Goal: Task Accomplishment & Management: Use online tool/utility

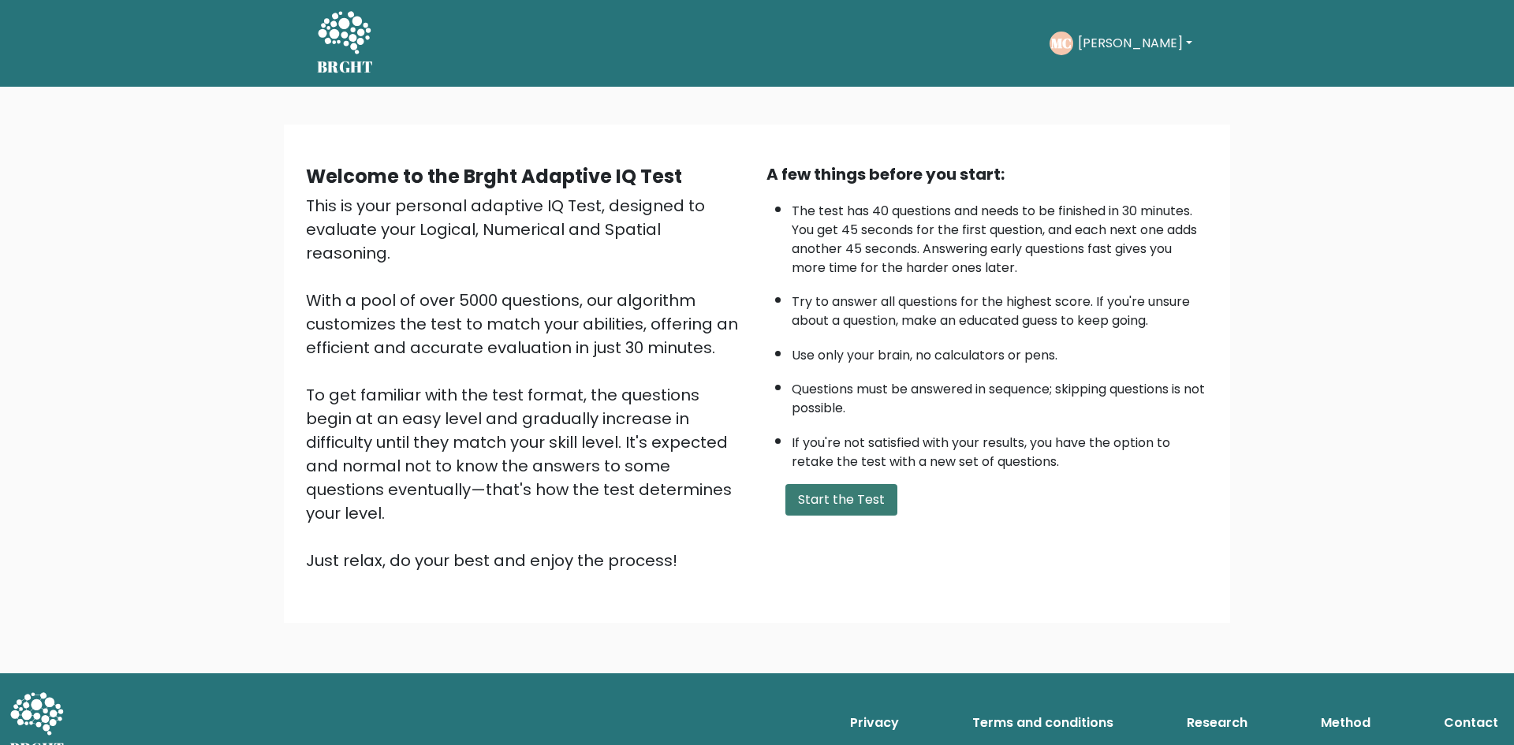
click at [857, 504] on button "Start the Test" at bounding box center [842, 500] width 112 height 32
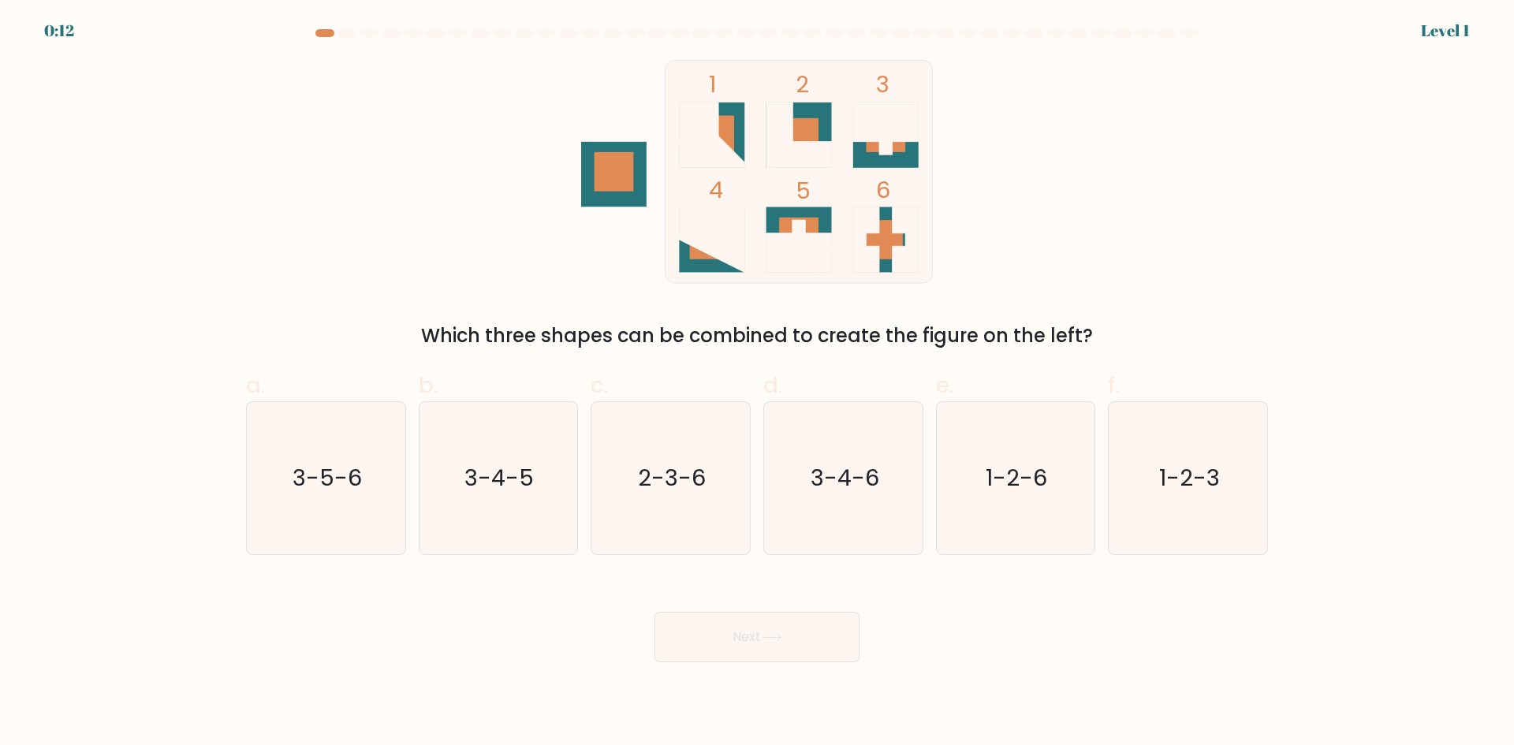
click at [668, 304] on div "1 2 3 4 5 6 Which three shapes can be combined to create the figure on the left?" at bounding box center [757, 205] width 1041 height 290
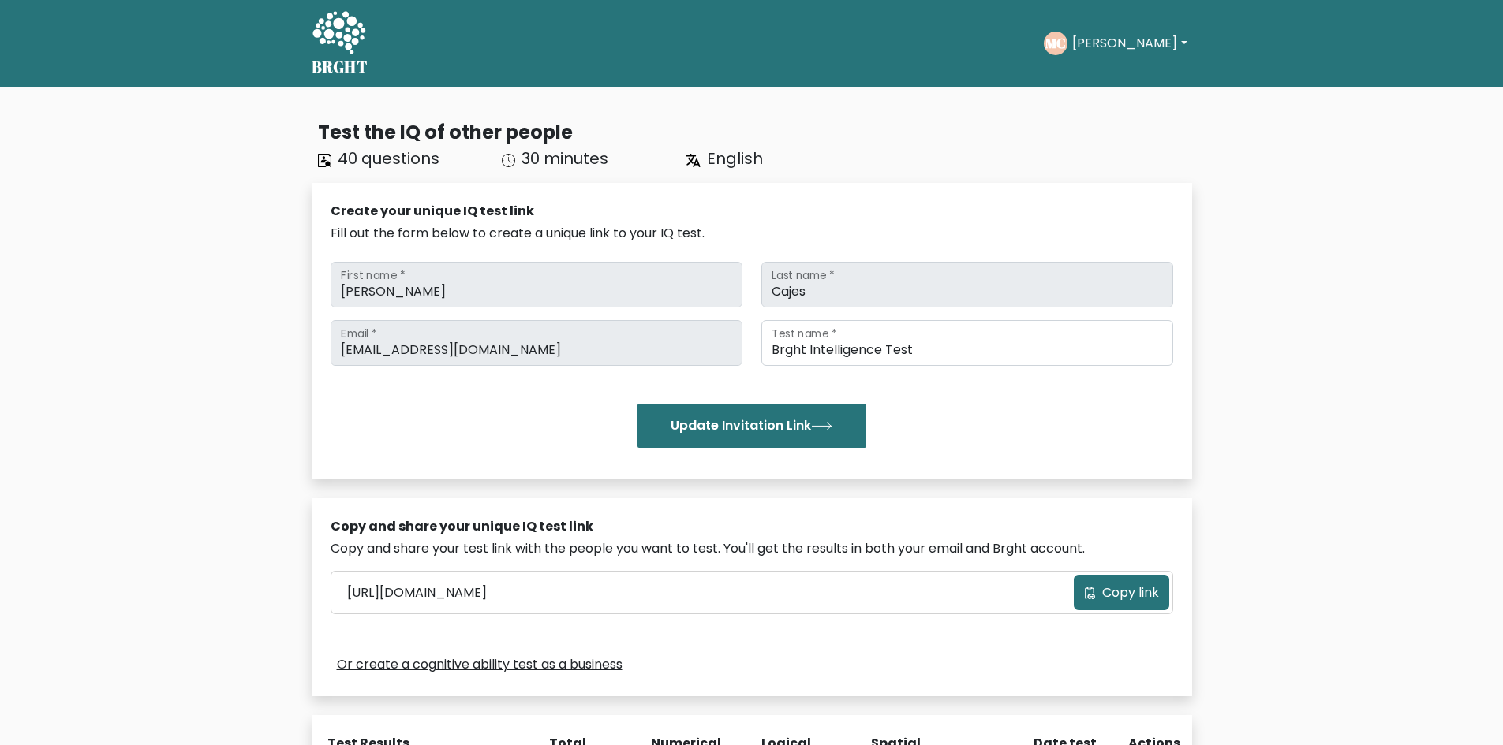
scroll to position [158, 0]
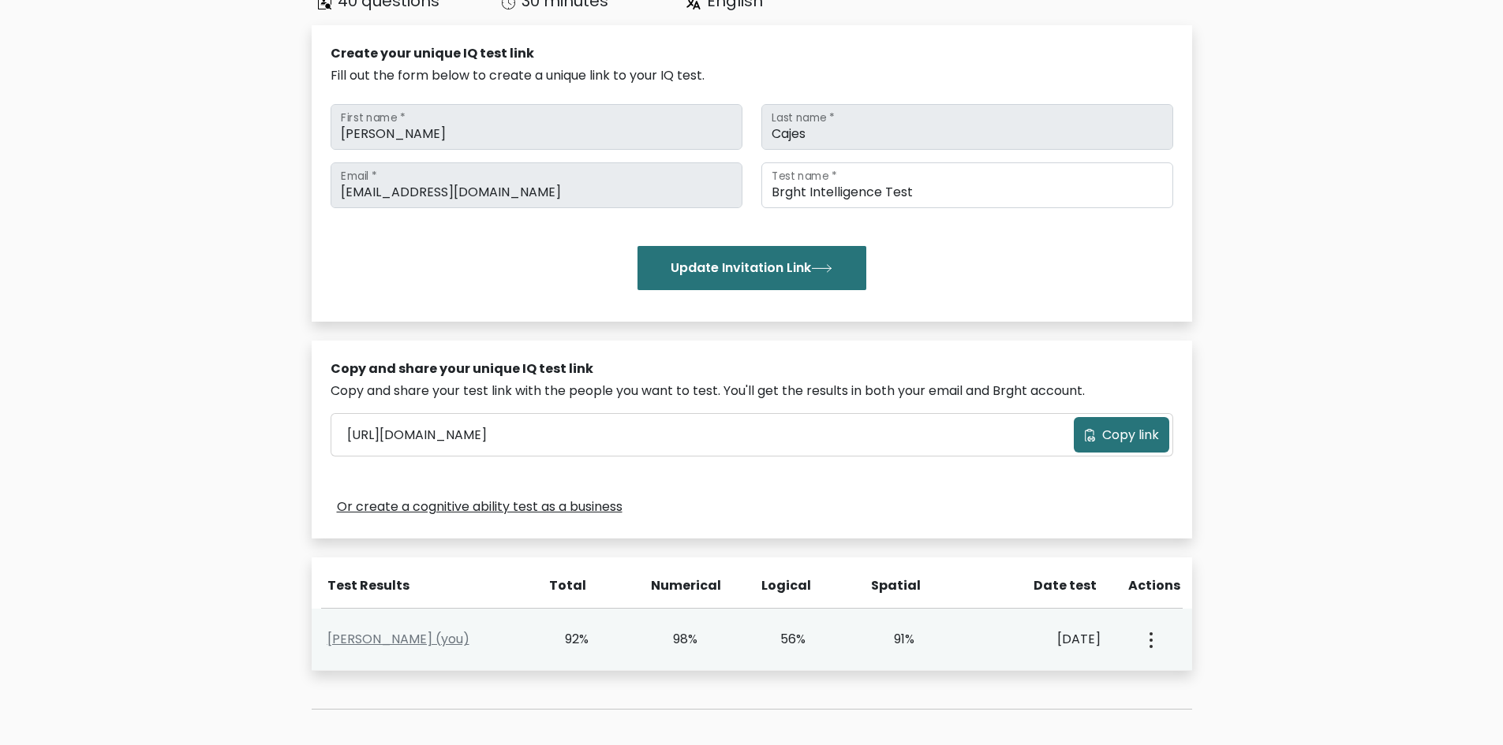
click at [1143, 631] on button "button" at bounding box center [1149, 639] width 13 height 49
click at [1174, 682] on link "View Profile" at bounding box center [1206, 685] width 125 height 25
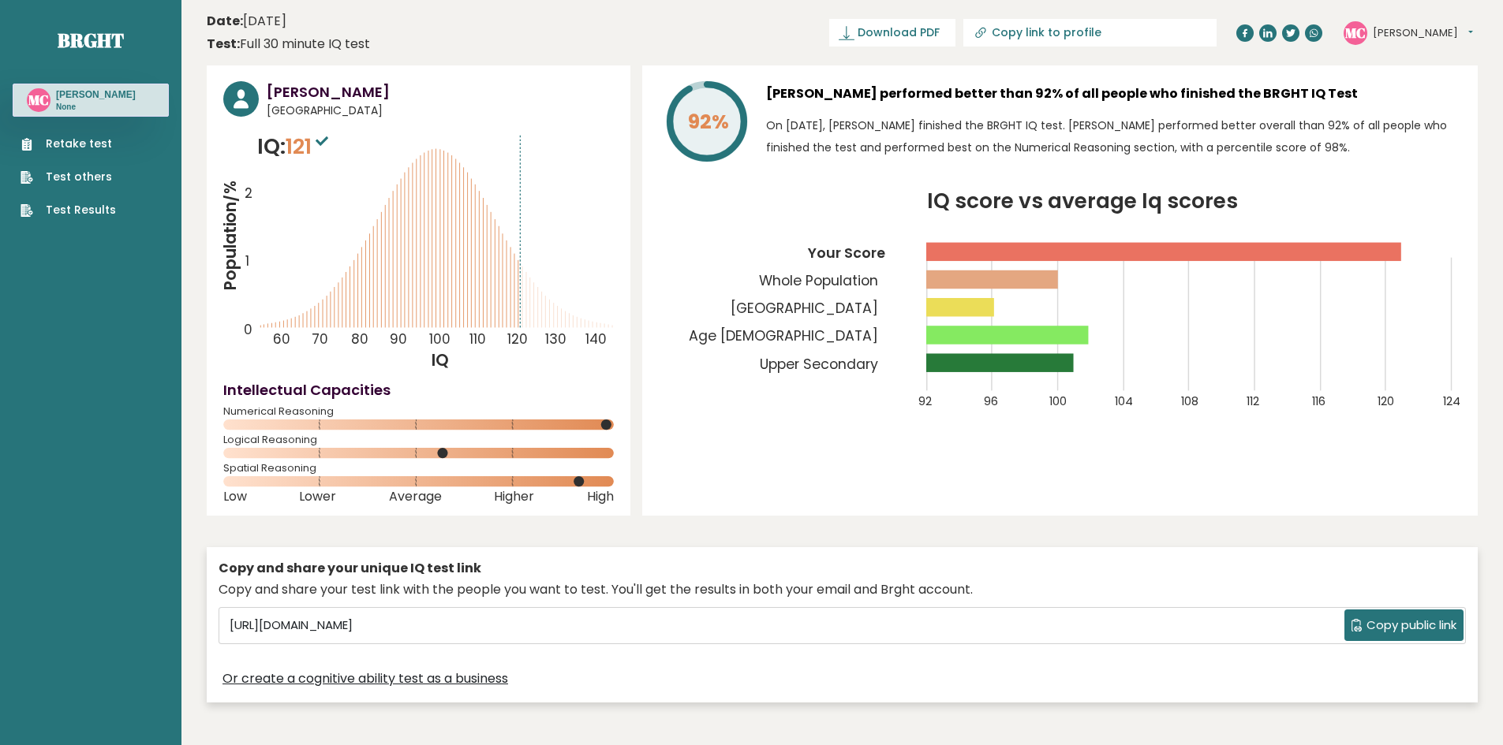
scroll to position [79, 0]
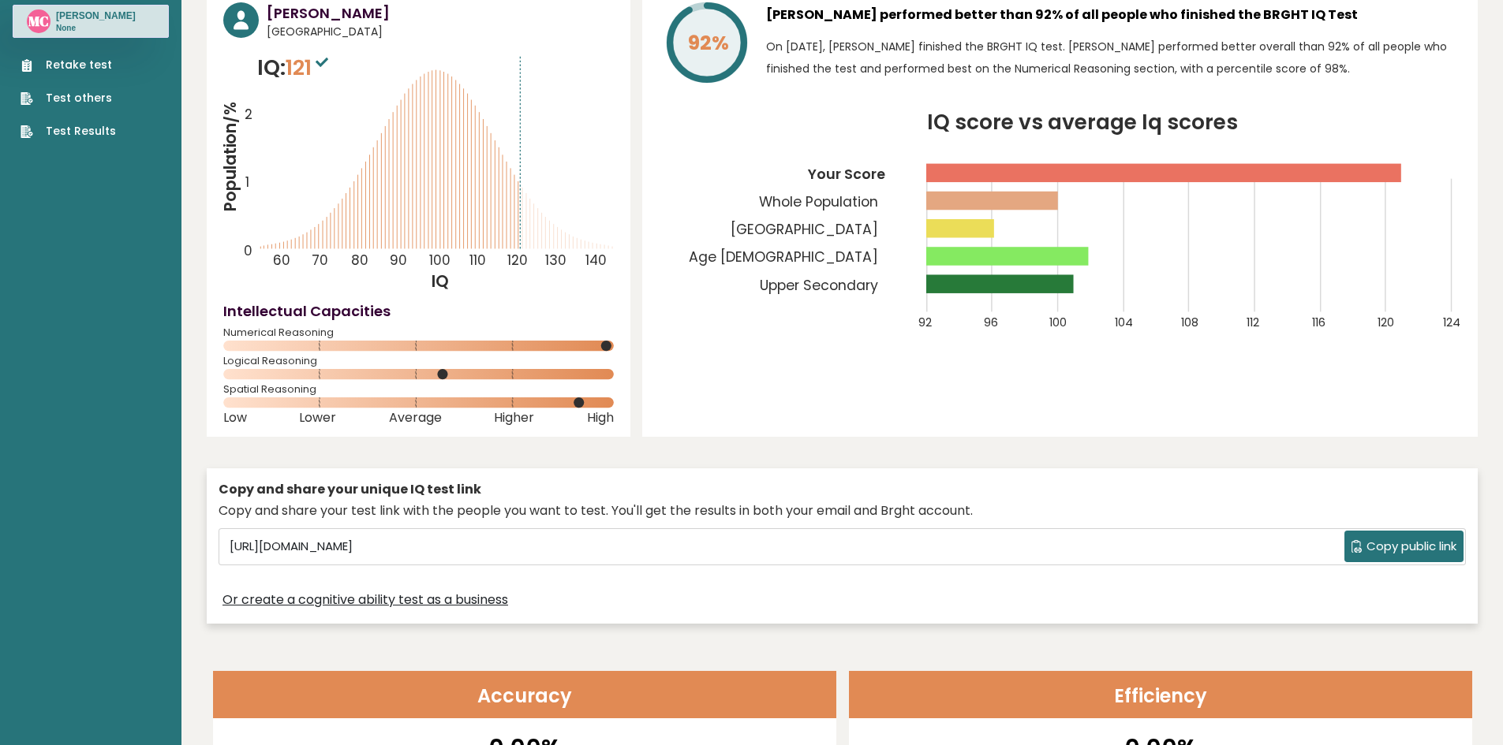
click at [1044, 455] on div "[PERSON_NAME] [GEOGRAPHIC_DATA] IQ: 121 Population/% IQ 0 1 2 60 70 80 90 100 1…" at bounding box center [842, 309] width 1271 height 645
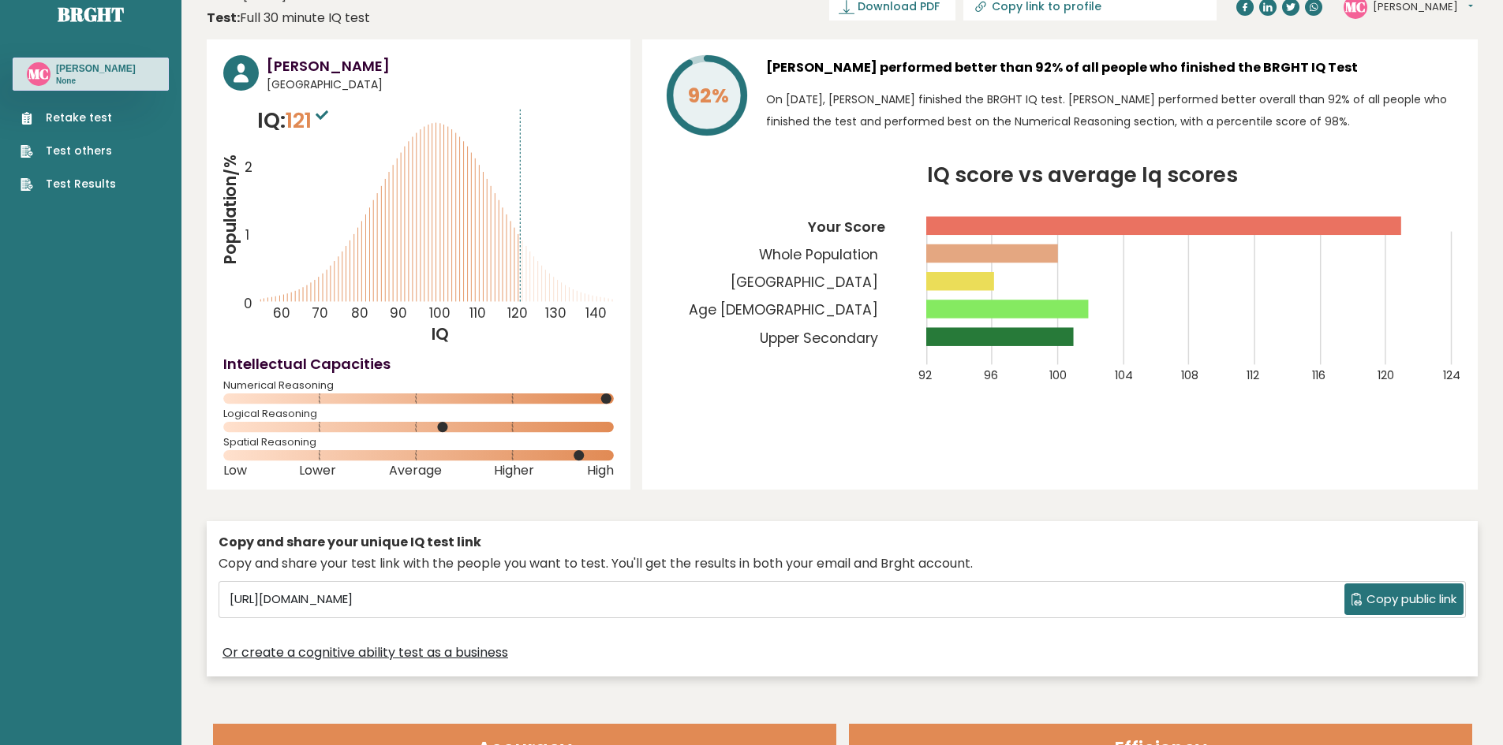
scroll to position [32, 0]
